Goal: Find specific page/section: Find specific page/section

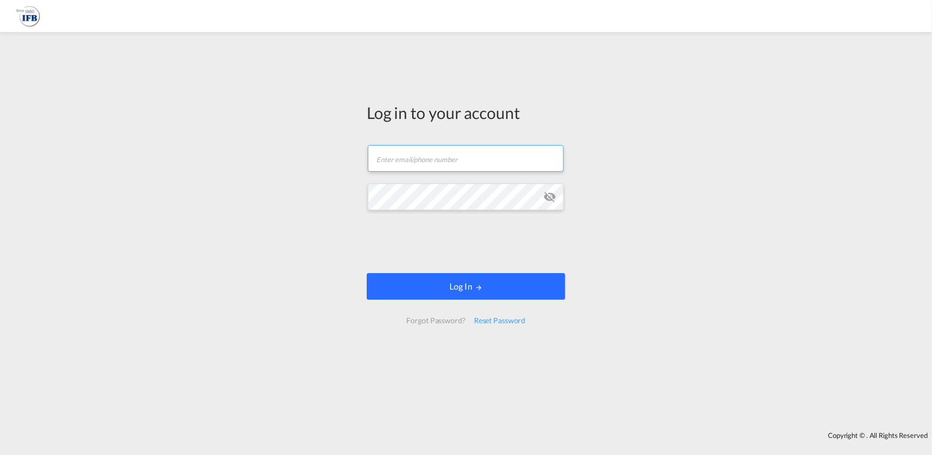
type input "[PERSON_NAME][EMAIL_ADDRESS][PERSON_NAME][DOMAIN_NAME]"
click at [500, 290] on button "Log In" at bounding box center [466, 286] width 198 height 27
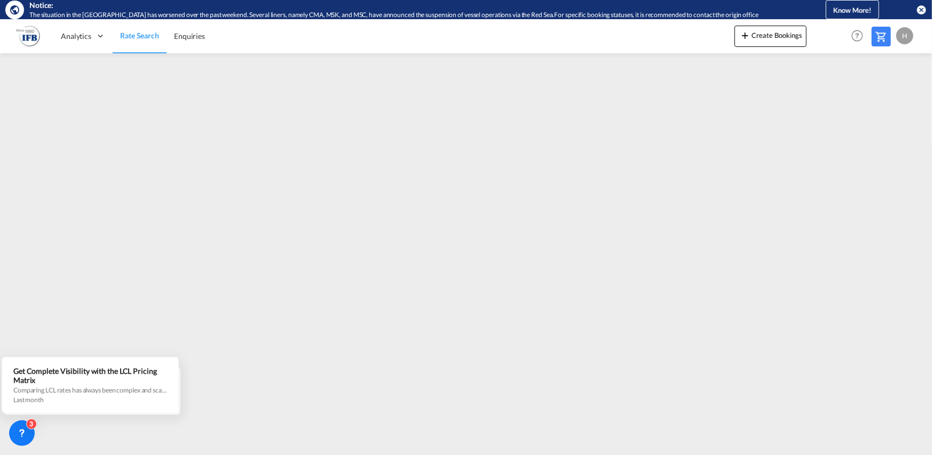
click at [921, 7] on md-icon "icon-close-circle" at bounding box center [921, 9] width 11 height 11
